Goal: Information Seeking & Learning: Learn about a topic

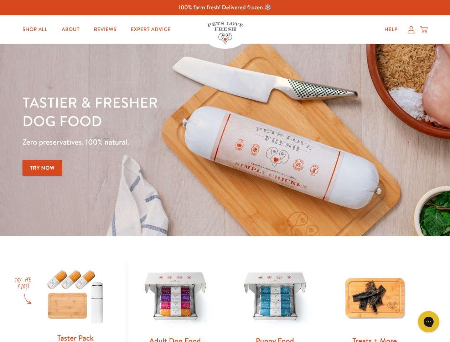
click at [225, 171] on div "Tastier & fresher dog food Zero preservatives. 100% natural. Try Now" at bounding box center [157, 140] width 270 height 94
click at [429, 322] on icon "Gorgias live chat" at bounding box center [428, 321] width 7 height 7
